Goal: Find specific page/section: Find specific page/section

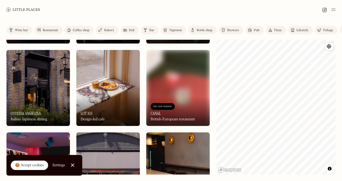
scroll to position [238, 0]
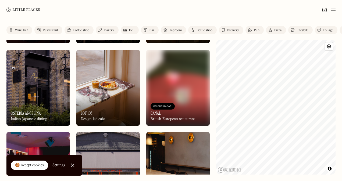
click at [47, 29] on div "Restaurant" at bounding box center [50, 30] width 15 height 3
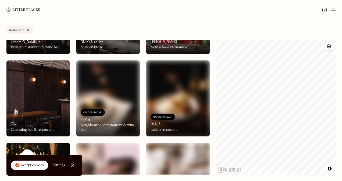
scroll to position [282, 0]
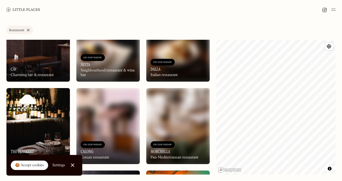
click at [126, 74] on div "Neighbourhood restaurant & wine bar" at bounding box center [108, 72] width 55 height 9
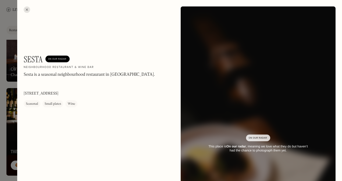
click at [26, 8] on div at bounding box center [27, 9] width 6 height 6
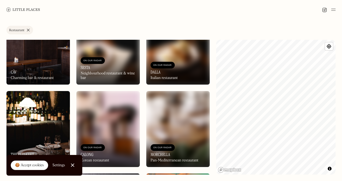
scroll to position [272, 0]
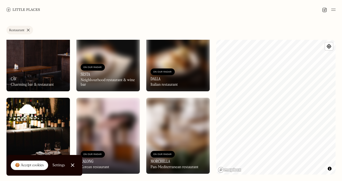
click at [213, 115] on div "Label Restaurant Wine bar Restaurant Coffee shop Bakery Deli Bar Taproom Bottle…" at bounding box center [171, 100] width 342 height 162
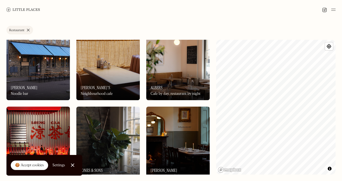
scroll to position [526, 0]
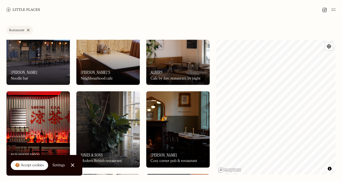
drag, startPoint x: 174, startPoint y: 112, endPoint x: 213, endPoint y: 143, distance: 49.8
click at [213, 143] on div "Label Restaurant Wine bar Restaurant Coffee shop Bakery Deli Bar Taproom Bottle…" at bounding box center [171, 100] width 342 height 162
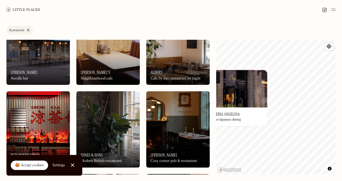
click at [247, 108] on div "© Mapbox © OpenStreetMap Improve this map On Our Radar Osteria Angelina Italian…" at bounding box center [275, 107] width 119 height 135
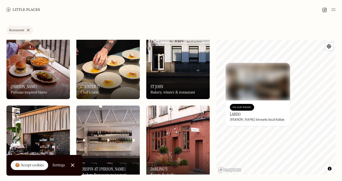
scroll to position [914, 0]
